Goal: Browse casually

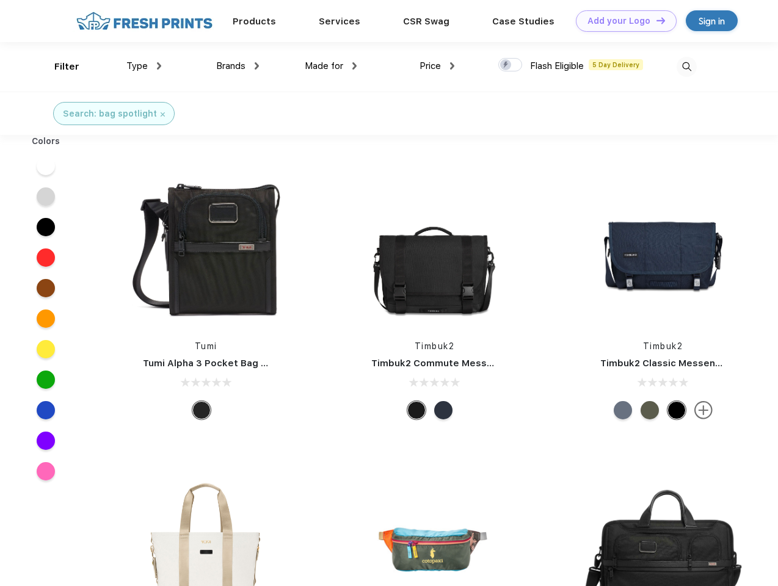
scroll to position [1, 0]
click at [621, 21] on link "Add your Logo Design Tool" at bounding box center [626, 20] width 101 height 21
click at [0, 0] on div "Design Tool" at bounding box center [0, 0] width 0 height 0
click at [655, 20] on link "Add your Logo Design Tool" at bounding box center [626, 20] width 101 height 21
click at [59, 67] on div "Filter" at bounding box center [66, 67] width 25 height 14
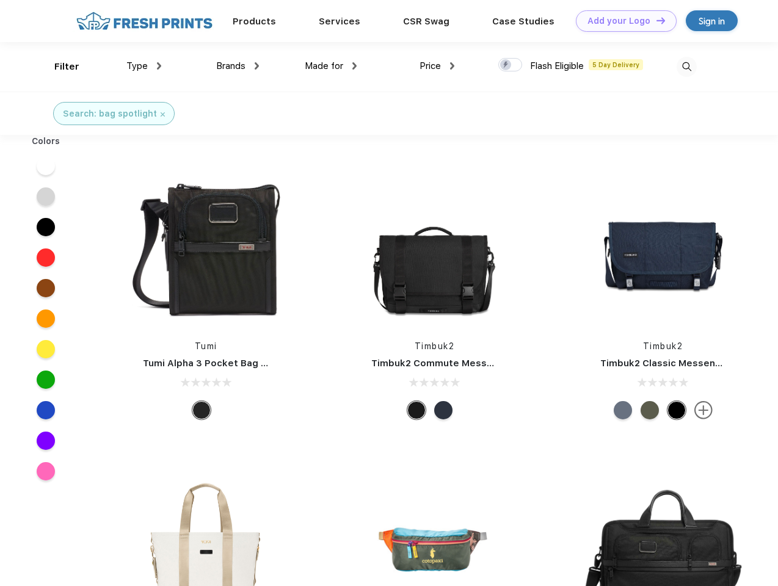
click at [144, 66] on span "Type" at bounding box center [136, 65] width 21 height 11
click at [237, 66] on span "Brands" at bounding box center [230, 65] width 29 height 11
click at [331, 66] on span "Made for" at bounding box center [324, 65] width 38 height 11
click at [437, 66] on span "Price" at bounding box center [429, 65] width 21 height 11
click at [510, 65] on div at bounding box center [510, 64] width 24 height 13
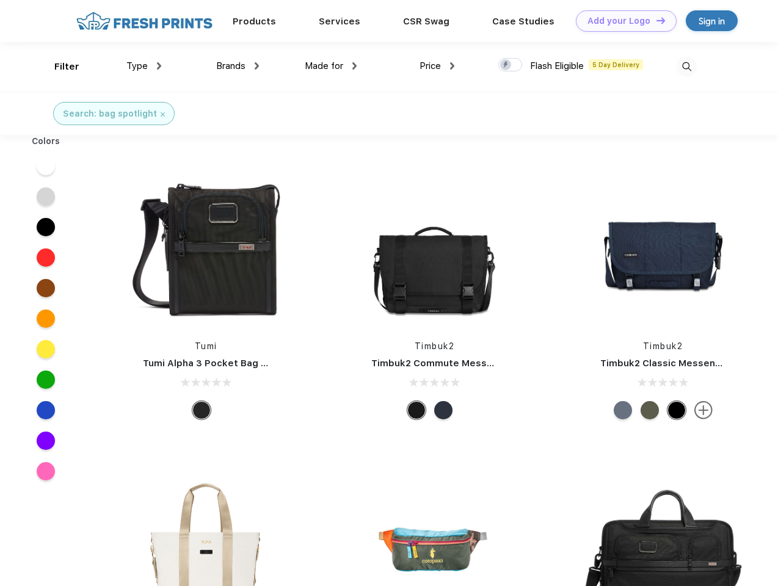
click at [506, 65] on input "checkbox" at bounding box center [502, 61] width 8 height 8
click at [686, 67] on img at bounding box center [686, 67] width 20 height 20
